Goal: Transaction & Acquisition: Purchase product/service

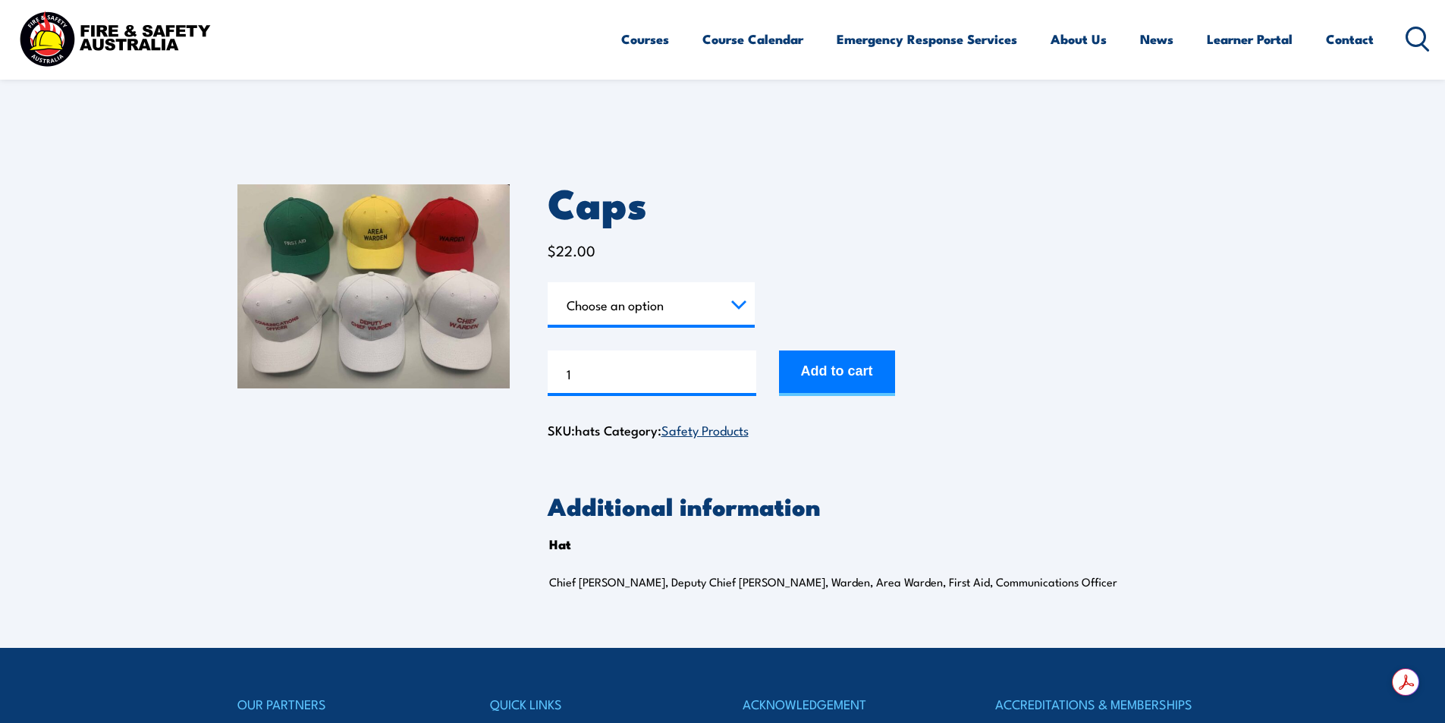
click at [685, 295] on select "Choose an option Chief Warden Deputy Chief Warden Warden Area Warden First Aid …" at bounding box center [651, 305] width 207 height 46
click at [691, 276] on div "Caps $ 22.00 Hat Choose an option Chief Warden Deputy Chief Warden Warden Area …" at bounding box center [878, 312] width 661 height 257
click at [691, 300] on select "Choose an option Chief Warden Deputy Chief Warden Warden Area Warden First Aid …" at bounding box center [651, 305] width 207 height 46
click at [548, 282] on select "Choose an option Chief Warden Deputy Chief Warden Warden Area Warden First Aid …" at bounding box center [651, 305] width 207 height 46
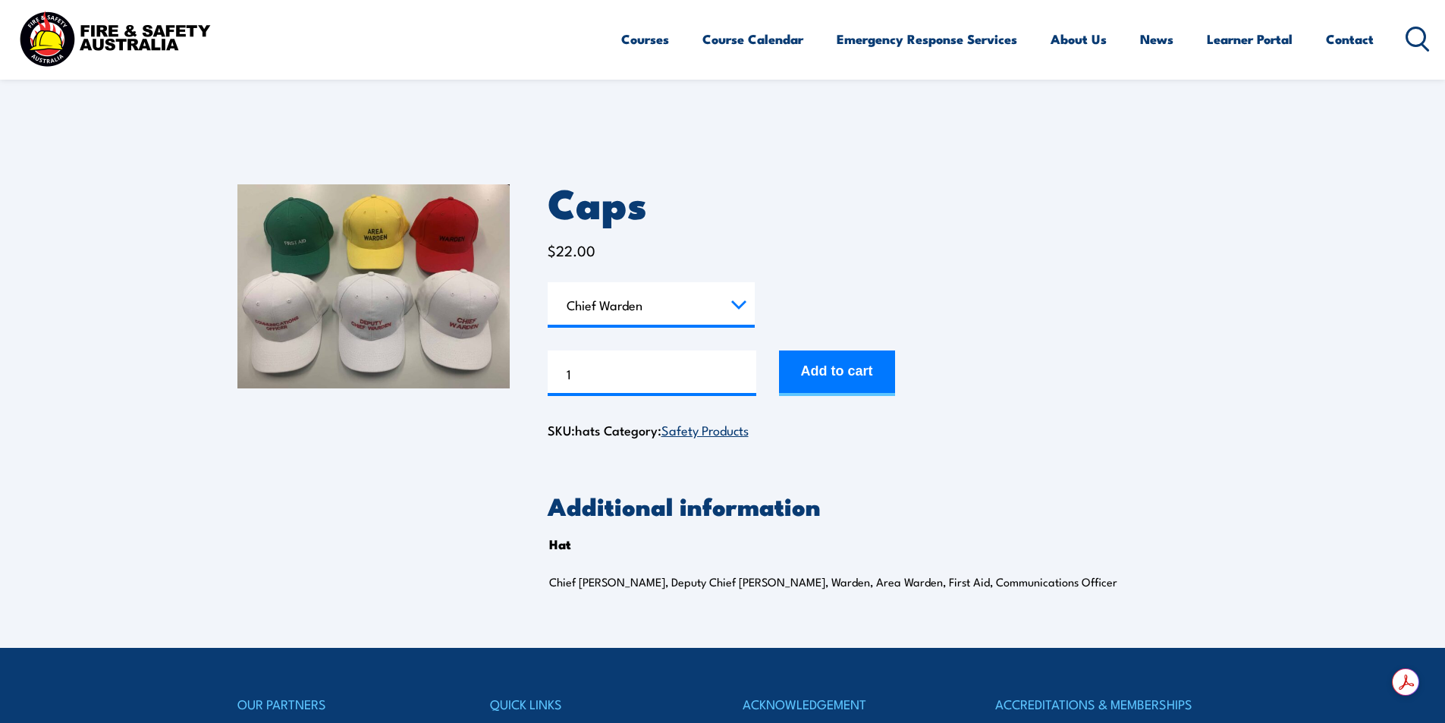
select select "Chief Warden"
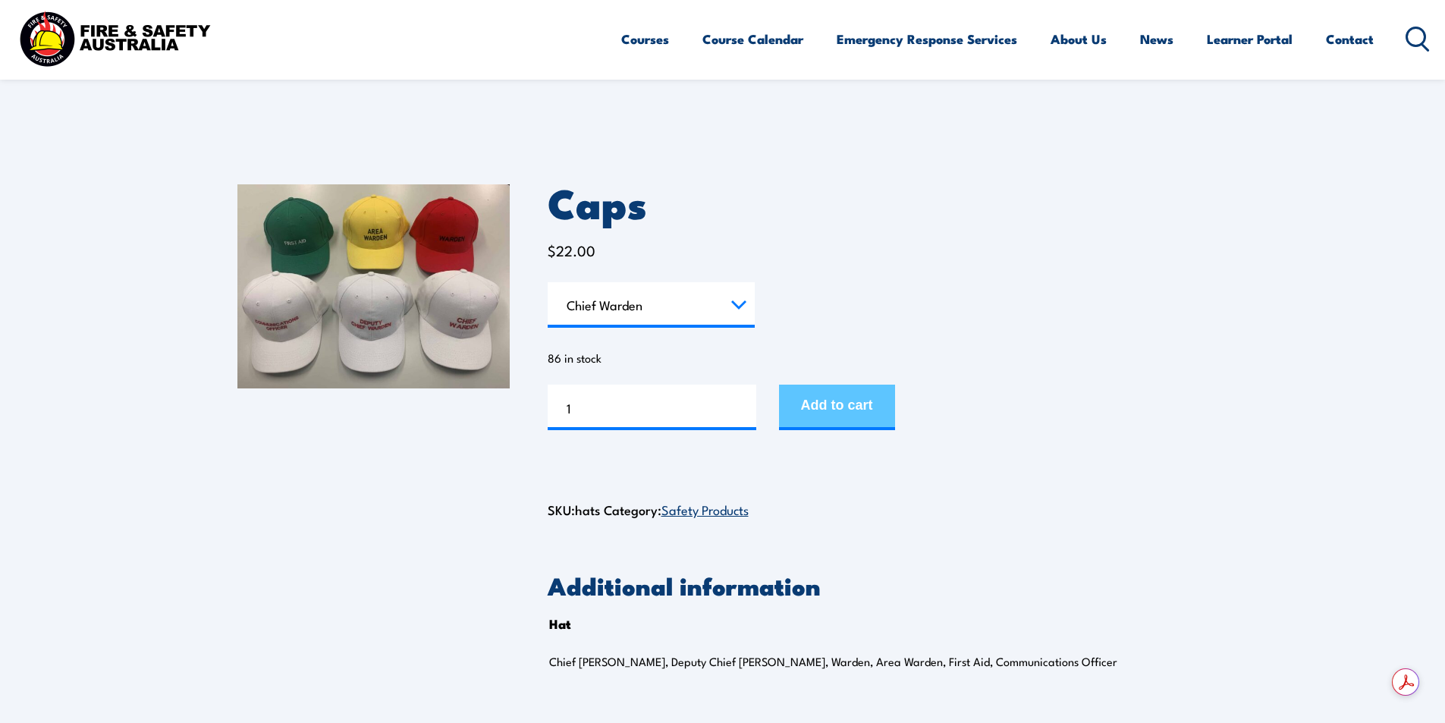
click at [822, 410] on button "Add to cart" at bounding box center [837, 408] width 116 height 46
click at [663, 293] on select "Choose an option Chief [PERSON_NAME] Deputy Chief Warden Warden Area Warden Fir…" at bounding box center [651, 305] width 207 height 46
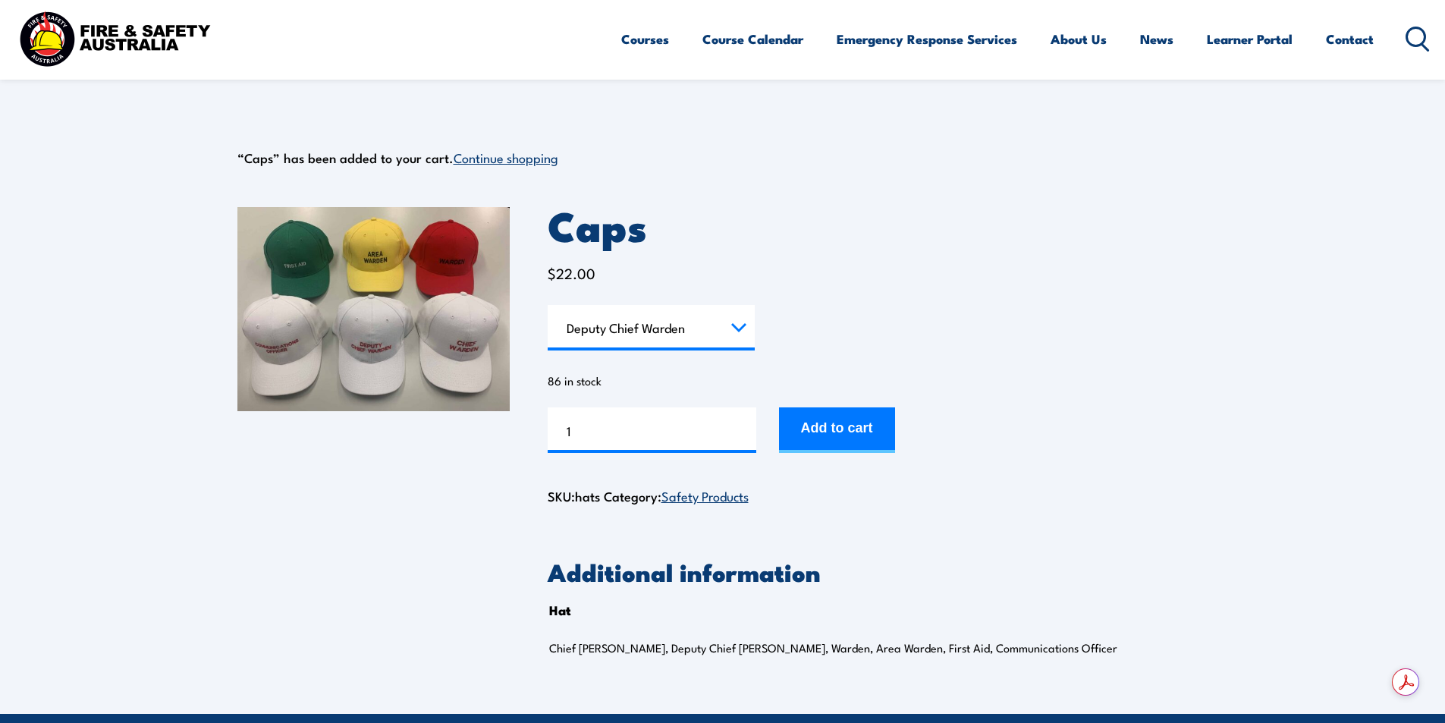
click at [548, 305] on select "Choose an option Chief Warden Deputy Chief Warden Warden Area Warden First Aid …" at bounding box center [651, 328] width 207 height 46
select select "Deputy Chief Warden"
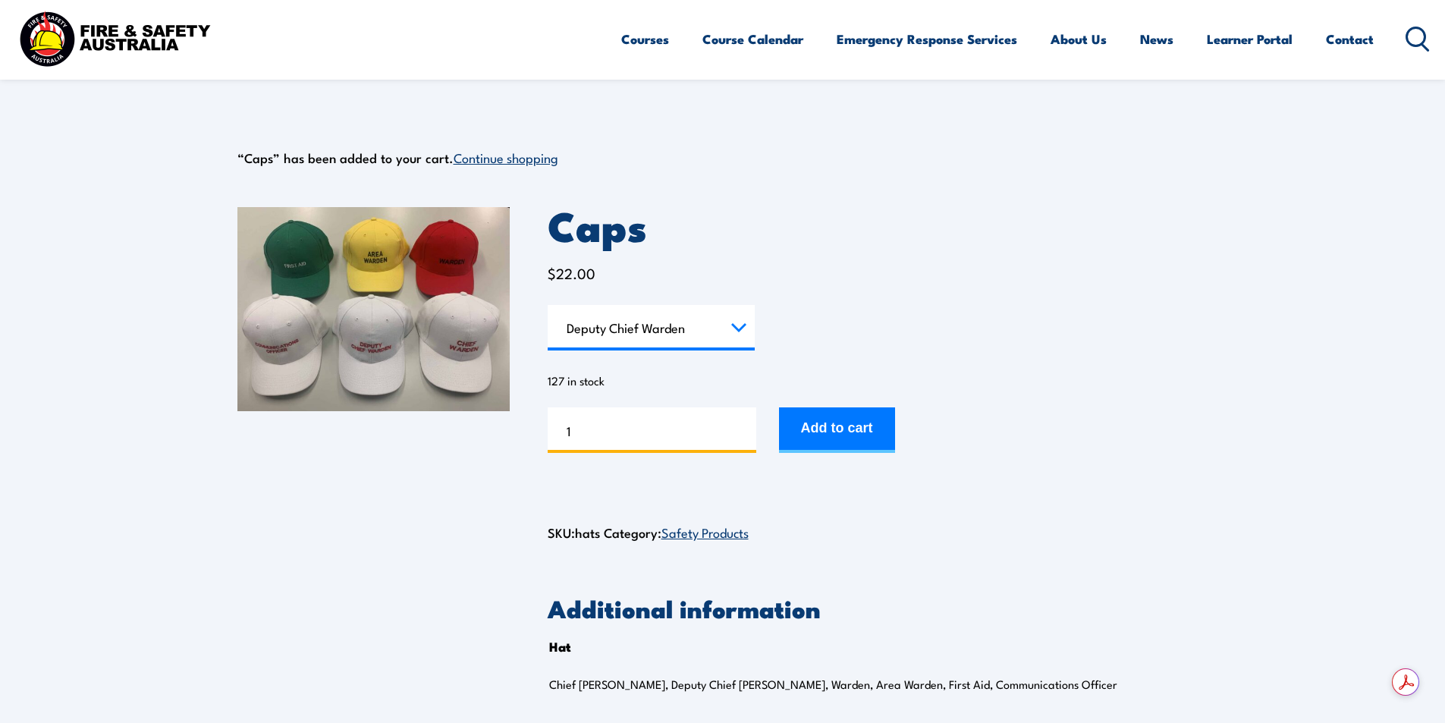
drag, startPoint x: 616, startPoint y: 423, endPoint x: 511, endPoint y: 420, distance: 104.7
click at [511, 420] on div "Caps $ 22.00 Hat Choose an option Chief Warden Deputy Chief Warden Warden Area …" at bounding box center [722, 459] width 971 height 581
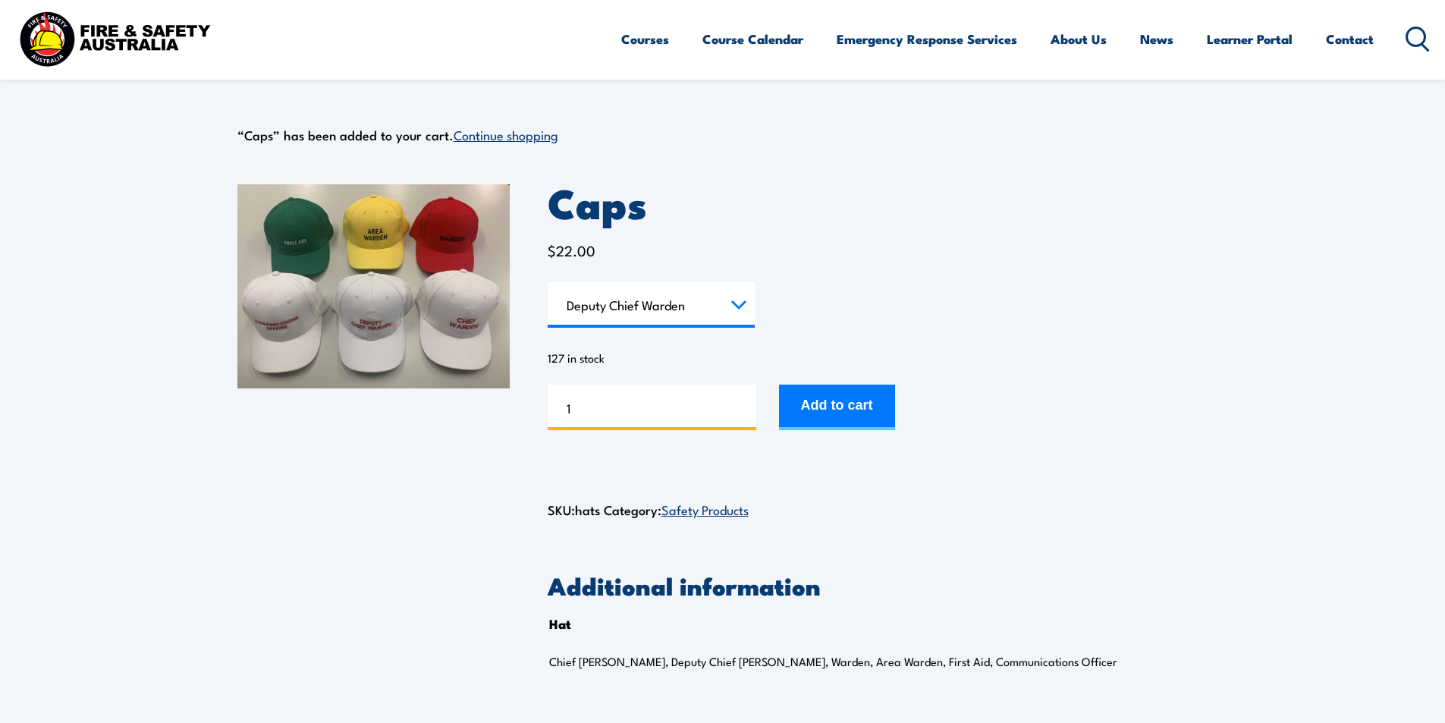
click at [625, 404] on input "1" at bounding box center [652, 408] width 209 height 46
drag, startPoint x: 618, startPoint y: 404, endPoint x: 527, endPoint y: 408, distance: 91.1
click at [527, 408] on div "Caps $ 22.00 Hat Choose an option Chief Warden Deputy Chief Warden Warden Area …" at bounding box center [722, 436] width 971 height 581
click at [884, 397] on button "Add to cart" at bounding box center [837, 408] width 116 height 46
click at [666, 295] on select "Choose an option Chief Warden Deputy Chief Warden Warden Area Warden First Aid …" at bounding box center [651, 305] width 207 height 46
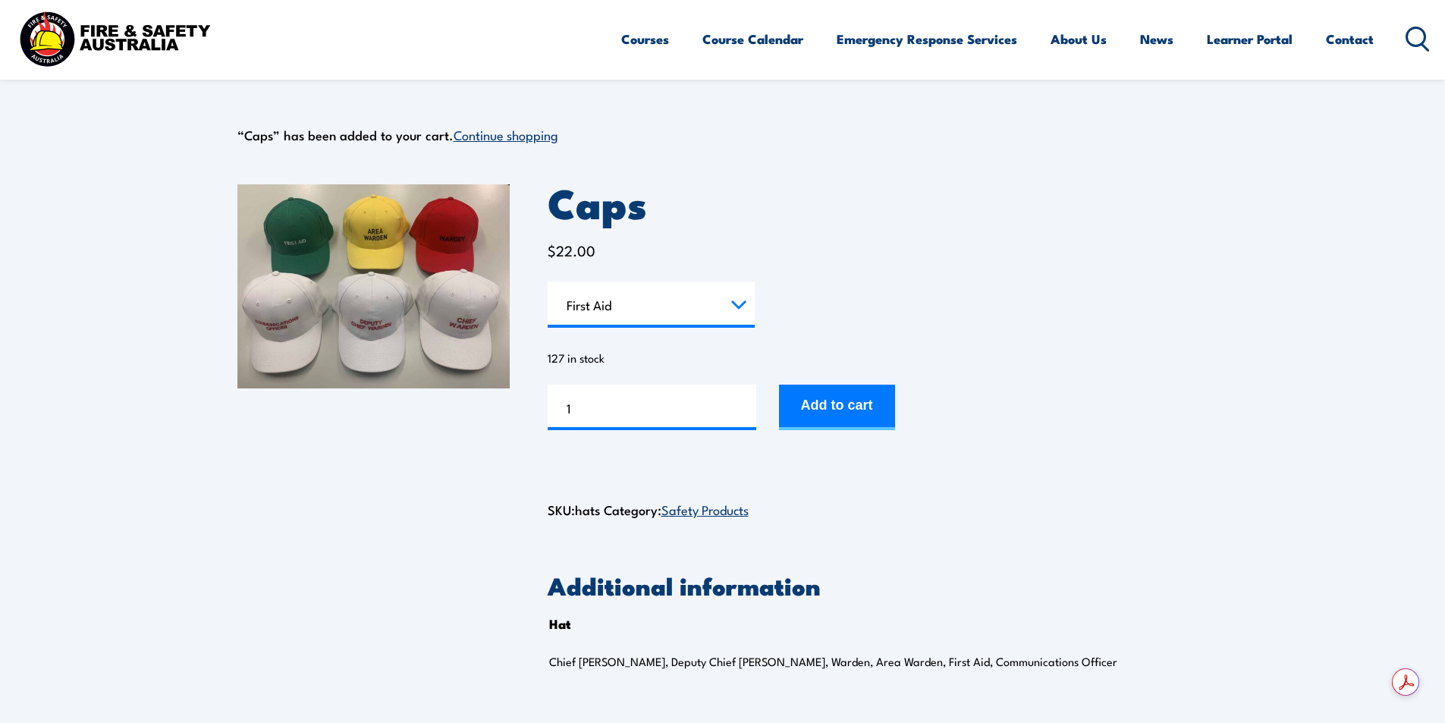
click at [548, 282] on select "Choose an option Chief Warden Deputy Chief Warden Warden Area Warden First Aid …" at bounding box center [651, 305] width 207 height 46
select select "First Aid"
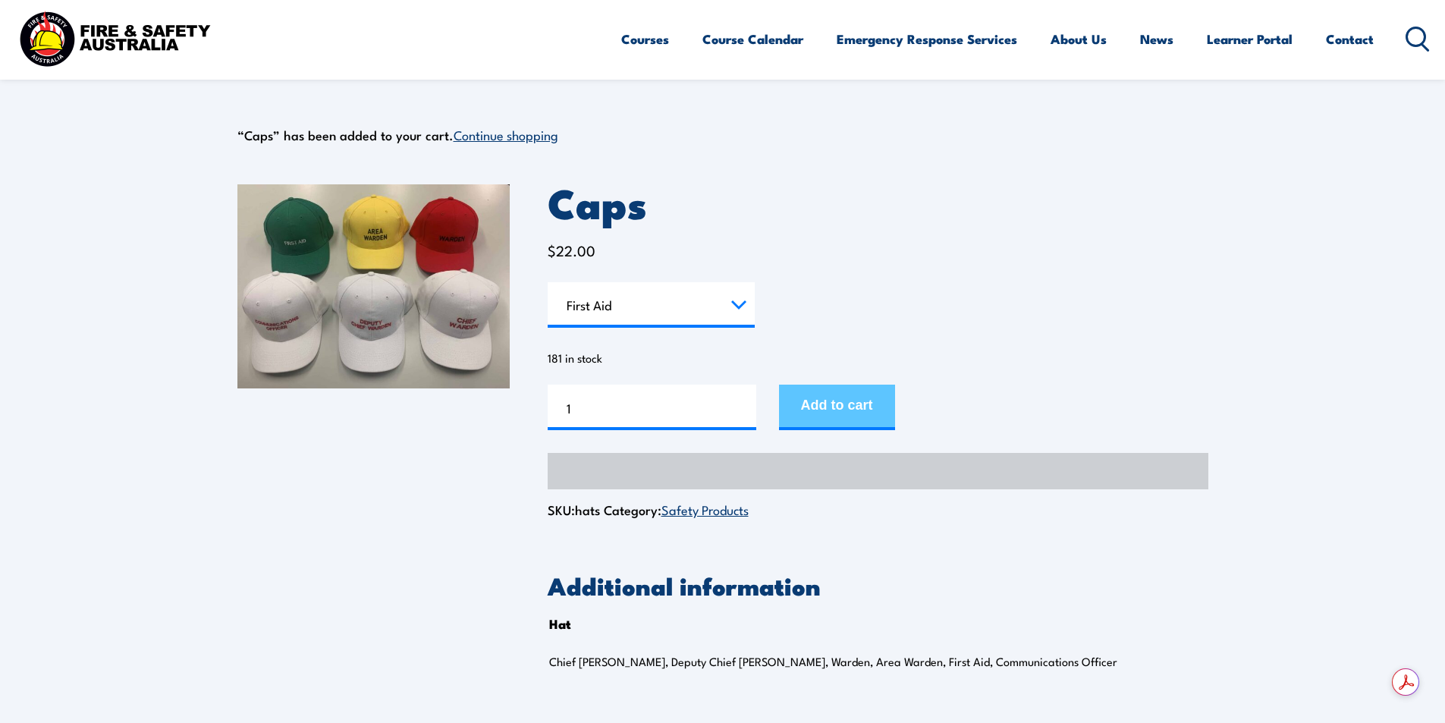
click at [827, 403] on button "Add to cart" at bounding box center [837, 408] width 116 height 46
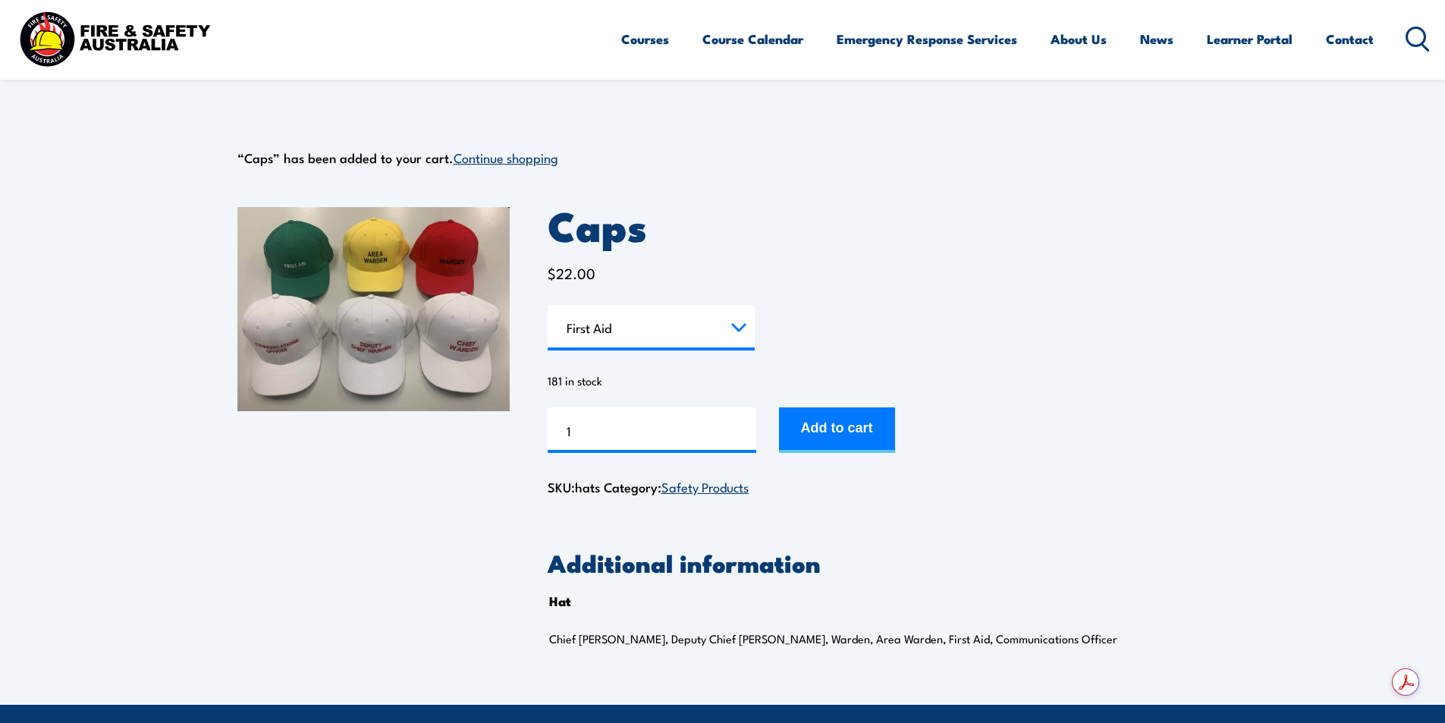
click at [665, 305] on select "Choose an option Chief [PERSON_NAME] Deputy Chief Warden Warden Area Warden Fir…" at bounding box center [651, 328] width 207 height 46
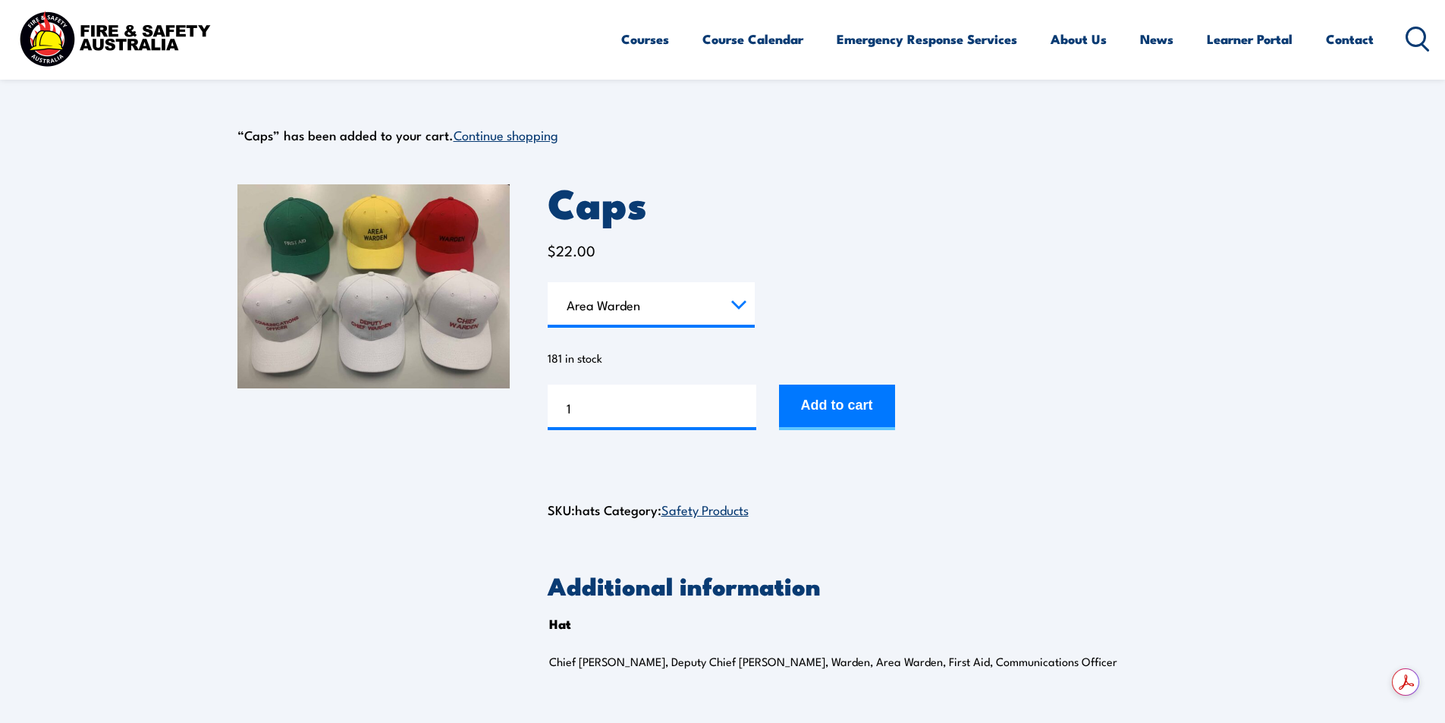
click at [548, 282] on select "Choose an option Chief [PERSON_NAME] Deputy Chief Warden Warden Area Warden Fir…" at bounding box center [651, 305] width 207 height 46
select select "Area Warden"
drag, startPoint x: 671, startPoint y: 410, endPoint x: 473, endPoint y: 397, distance: 199.1
click at [473, 397] on div "Caps $ 22.00 Hat Choose an option Chief Warden Deputy Chief Warden Warden Area …" at bounding box center [722, 436] width 971 height 581
type input "7"
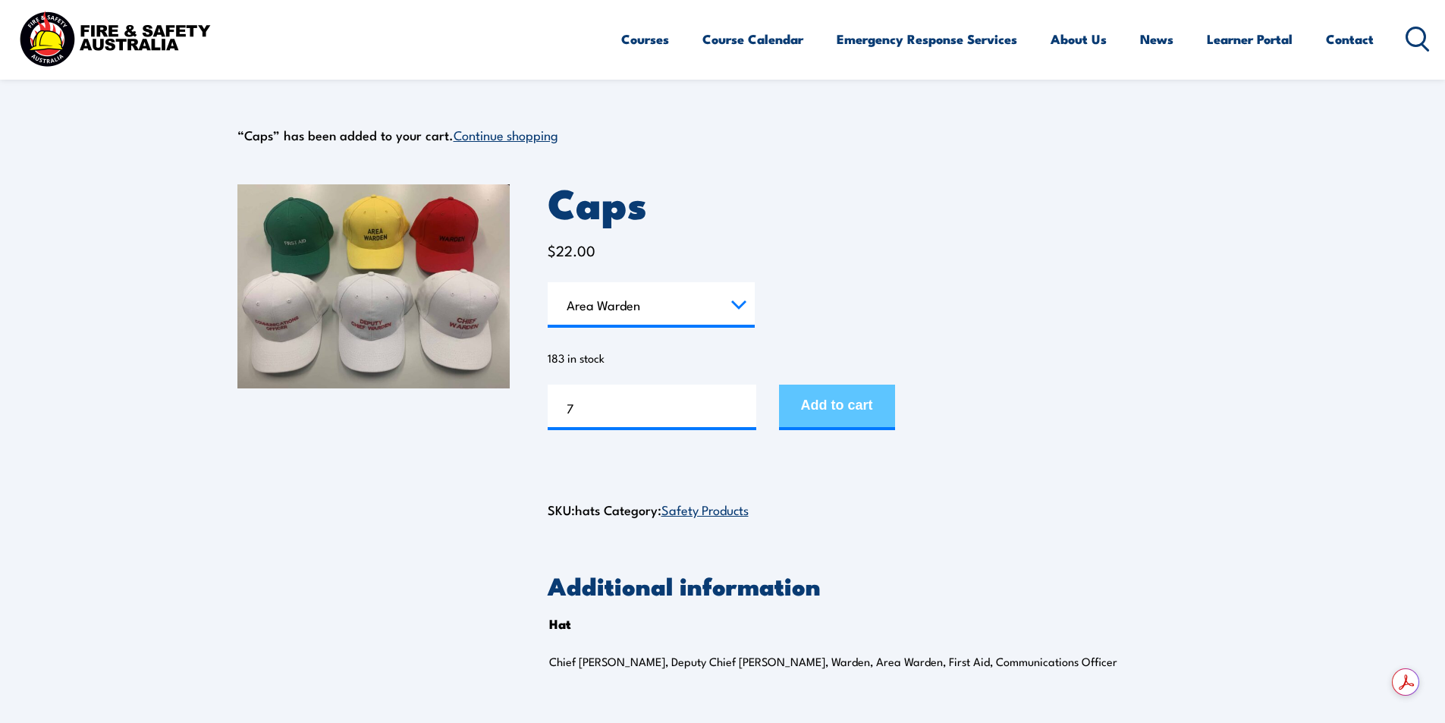
click at [858, 409] on button "Add to cart" at bounding box center [837, 408] width 116 height 46
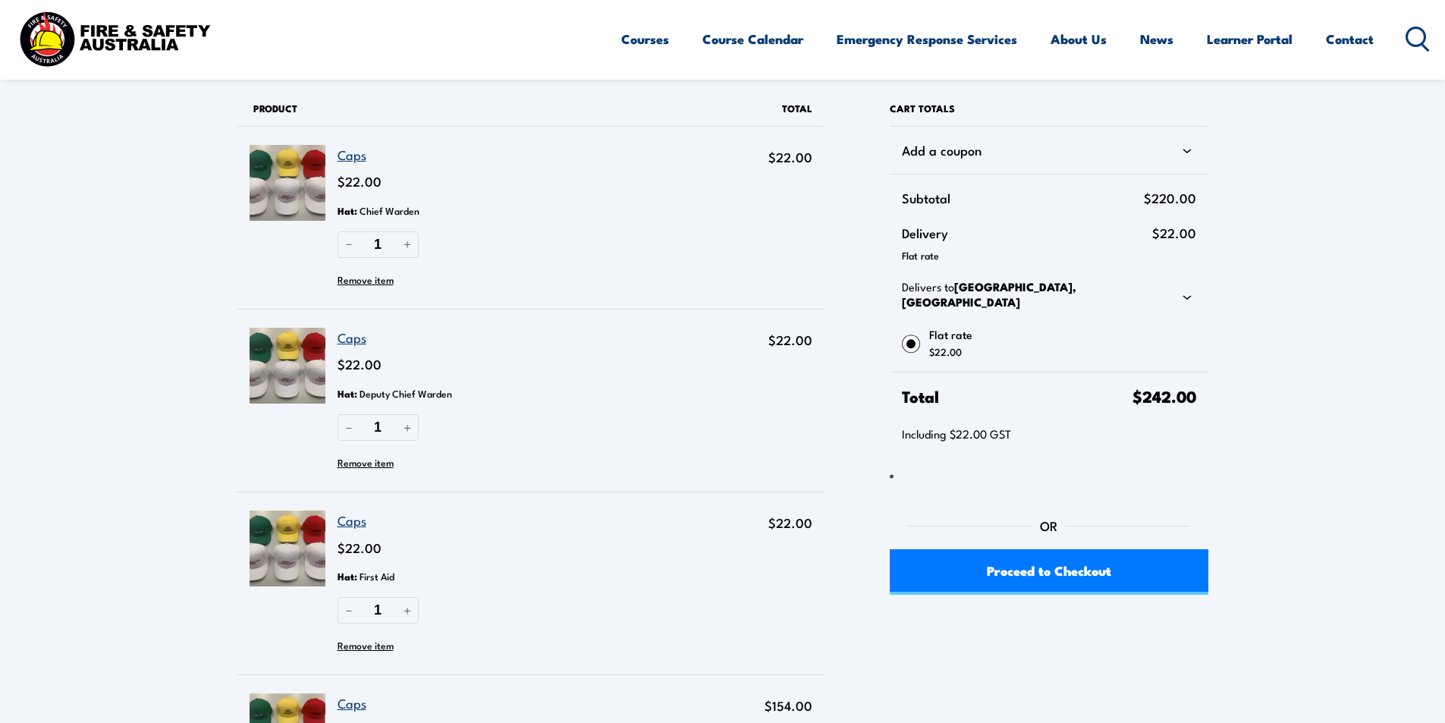
click at [1177, 280] on div "Delivers to [GEOGRAPHIC_DATA], [GEOGRAPHIC_DATA]" at bounding box center [1049, 296] width 294 height 34
select select "VIC"
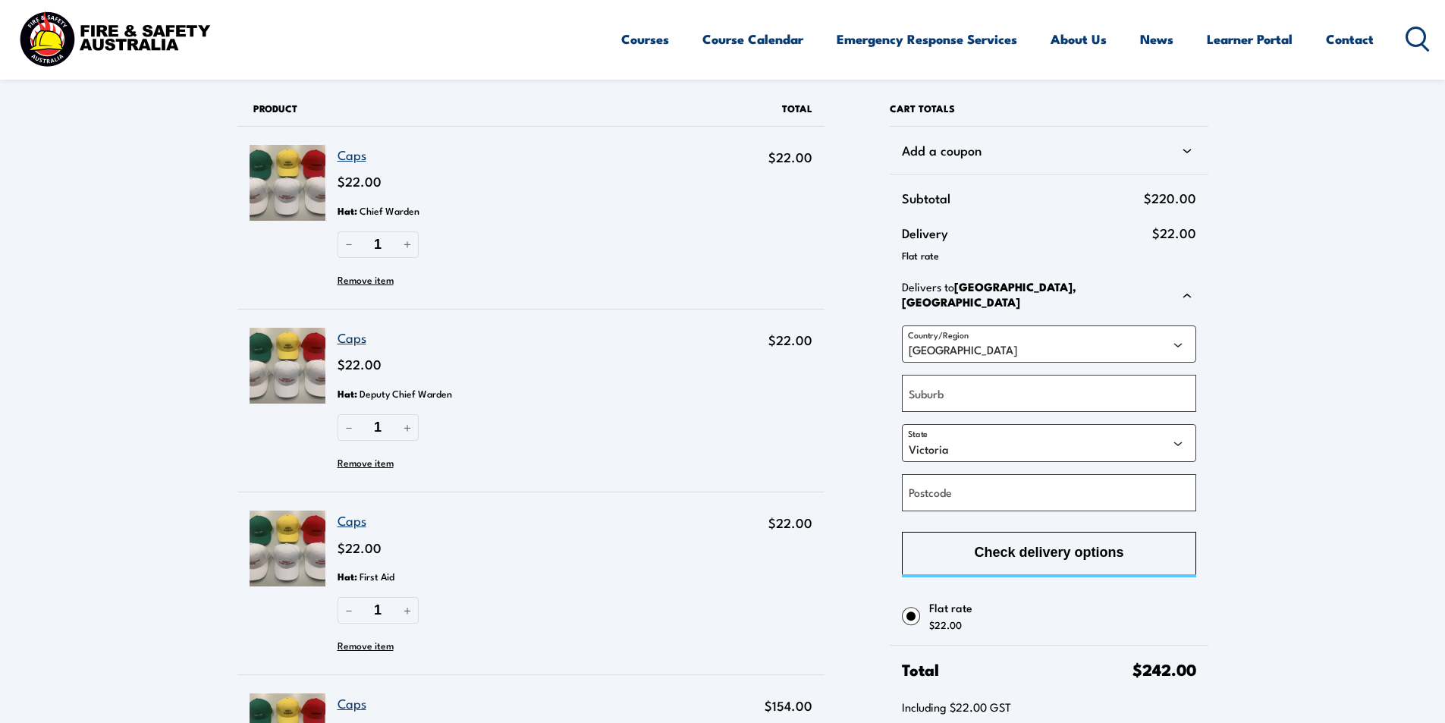
click at [1177, 280] on div "Delivers to [GEOGRAPHIC_DATA], [GEOGRAPHIC_DATA]" at bounding box center [1049, 296] width 294 height 34
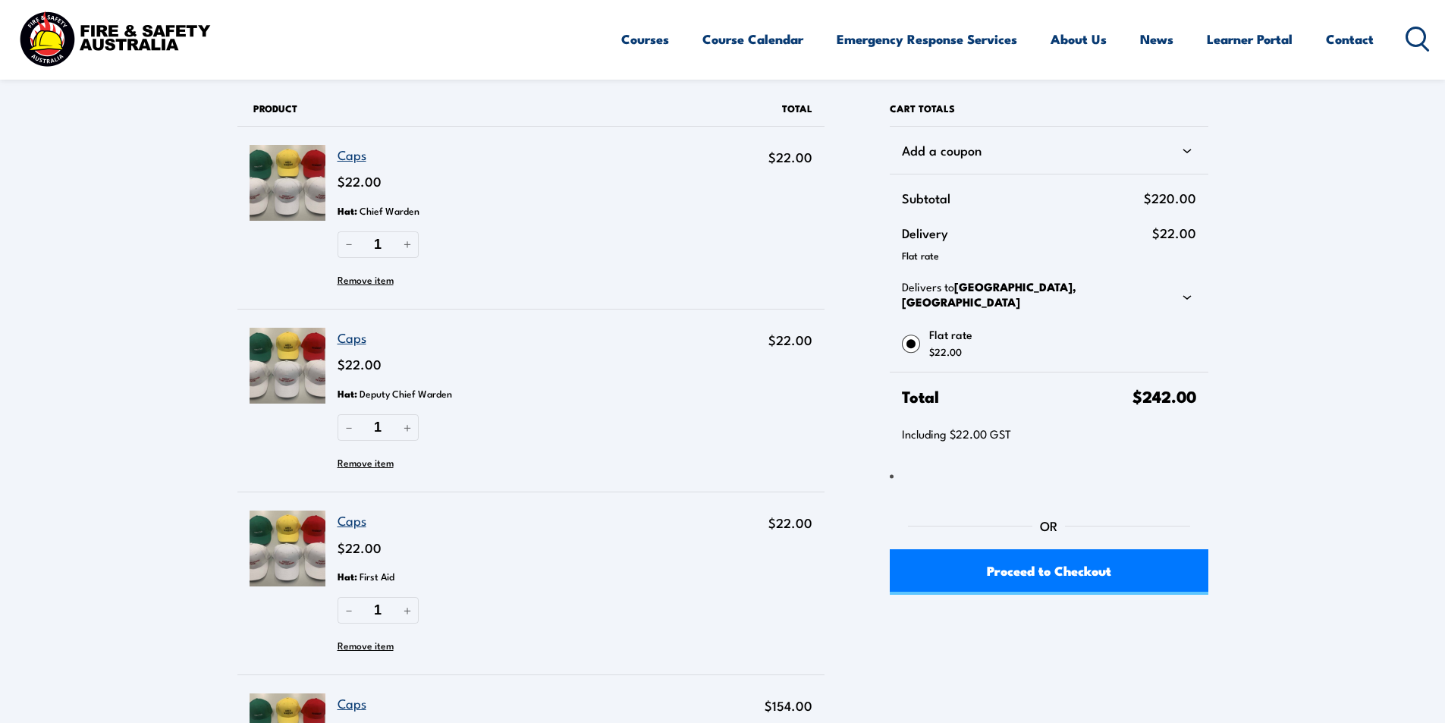
click at [1145, 291] on div "Delivers to [GEOGRAPHIC_DATA], [GEOGRAPHIC_DATA]" at bounding box center [1049, 296] width 294 height 34
select select "VIC"
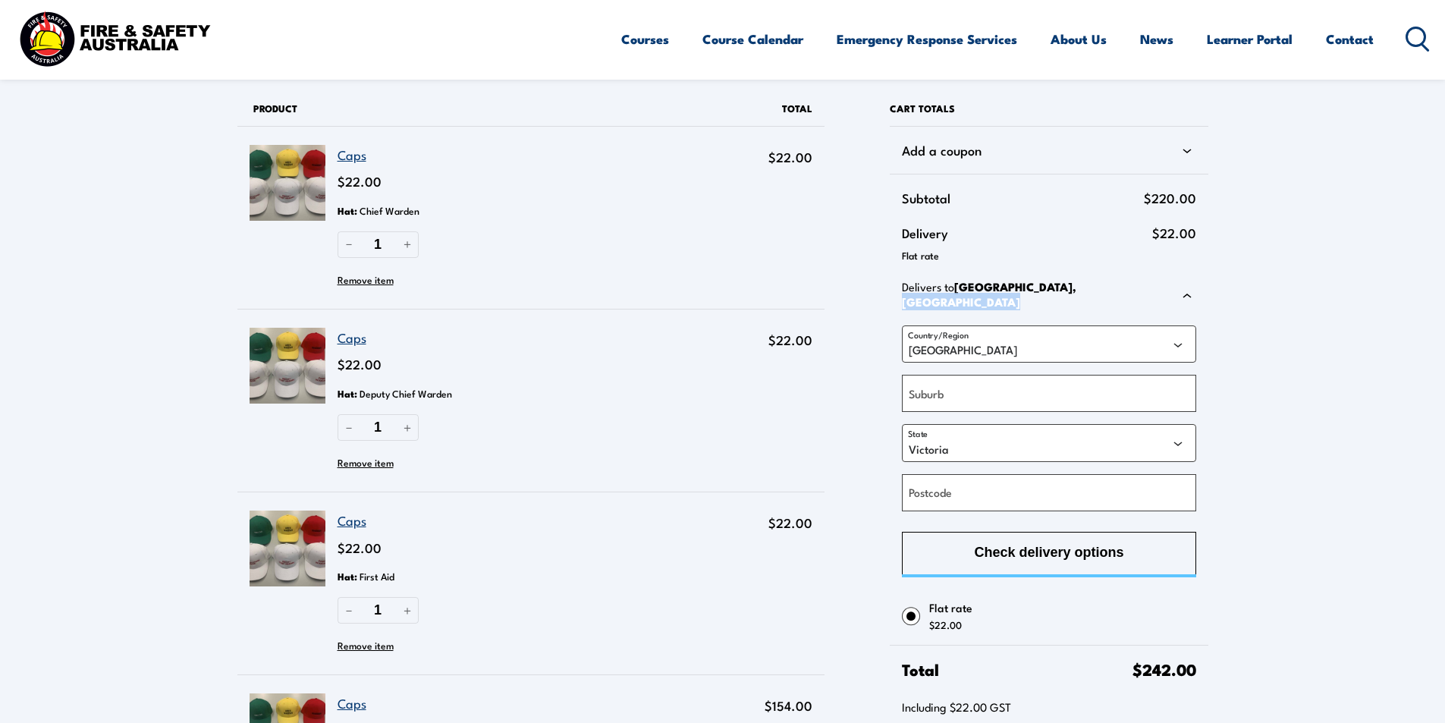
click at [1145, 291] on div "Delivers to [GEOGRAPHIC_DATA], [GEOGRAPHIC_DATA]" at bounding box center [1049, 296] width 294 height 34
